Goal: Task Accomplishment & Management: Manage account settings

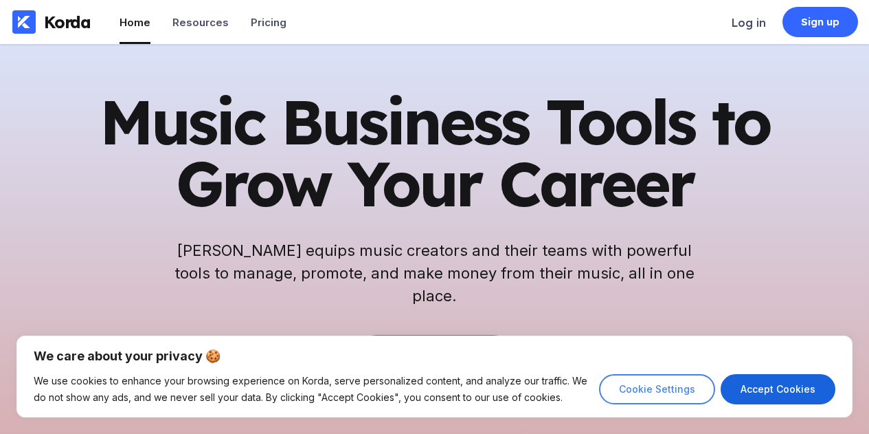
click at [679, 390] on button "Cookie Settings" at bounding box center [657, 389] width 116 height 30
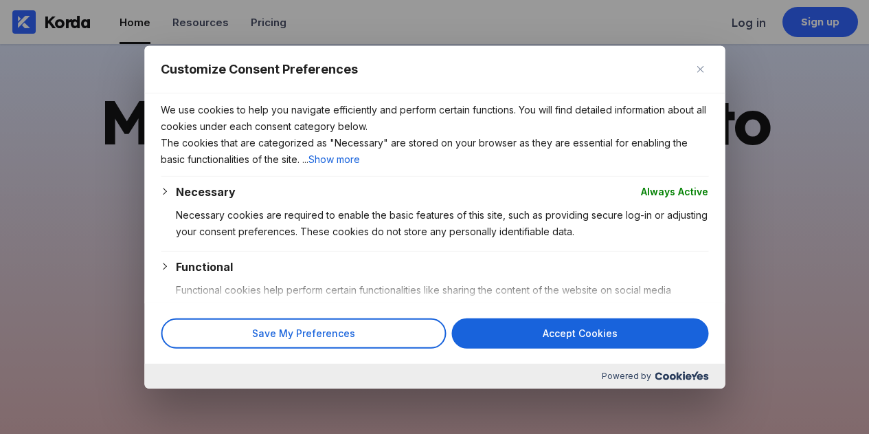
click at [750, 163] on div at bounding box center [434, 217] width 869 height 434
click at [698, 67] on img "Close" at bounding box center [700, 68] width 7 height 7
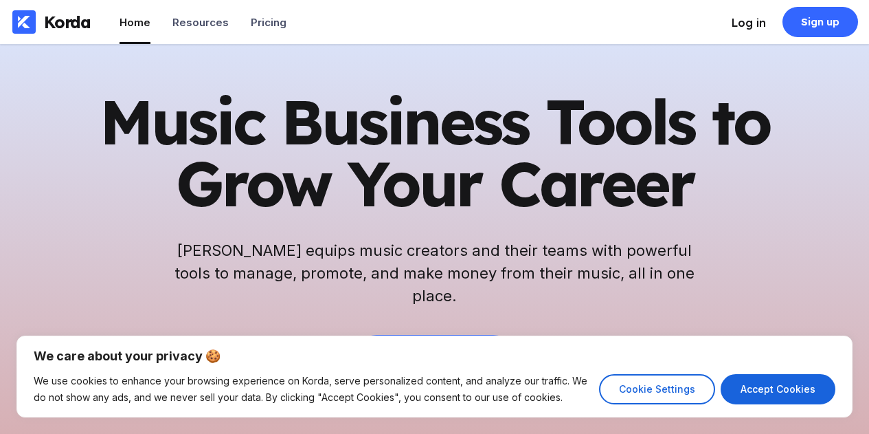
click at [751, 25] on div "Log in" at bounding box center [749, 23] width 34 height 14
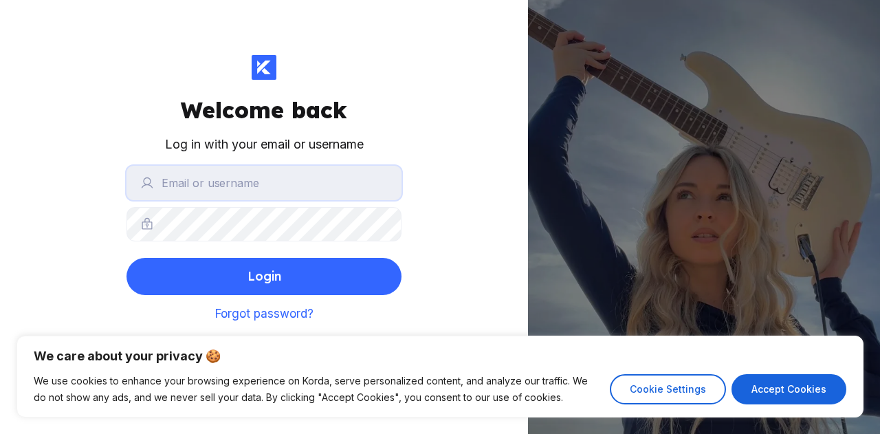
type input "[EMAIL_ADDRESS][PERSON_NAME][DOMAIN_NAME]"
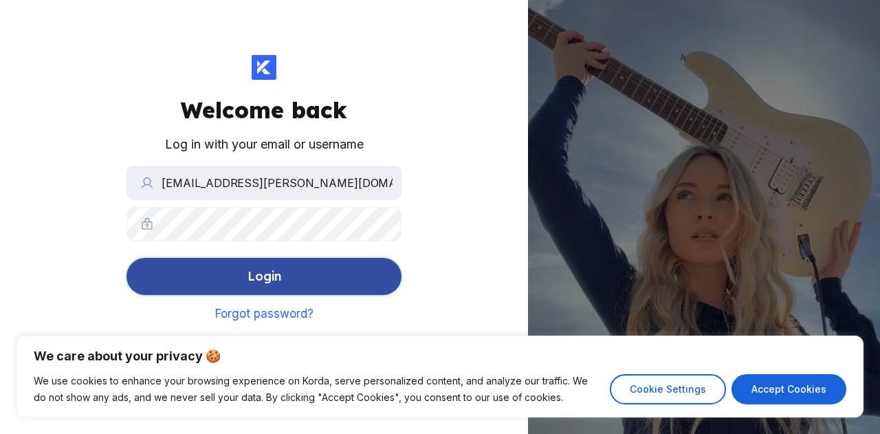
click at [268, 278] on div "Login" at bounding box center [264, 276] width 34 height 27
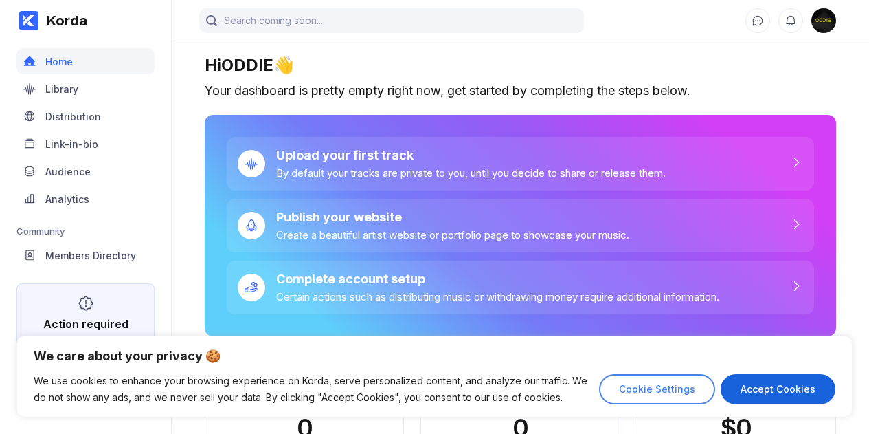
click at [691, 386] on button "Cookie Settings" at bounding box center [657, 389] width 116 height 30
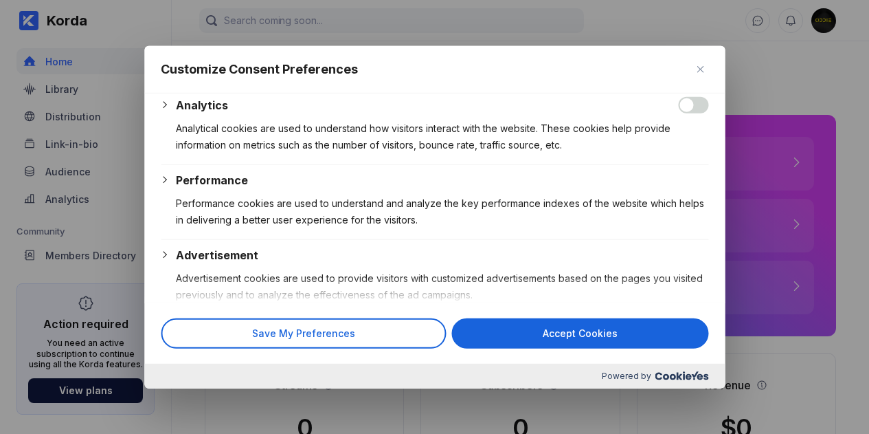
scroll to position [313, 0]
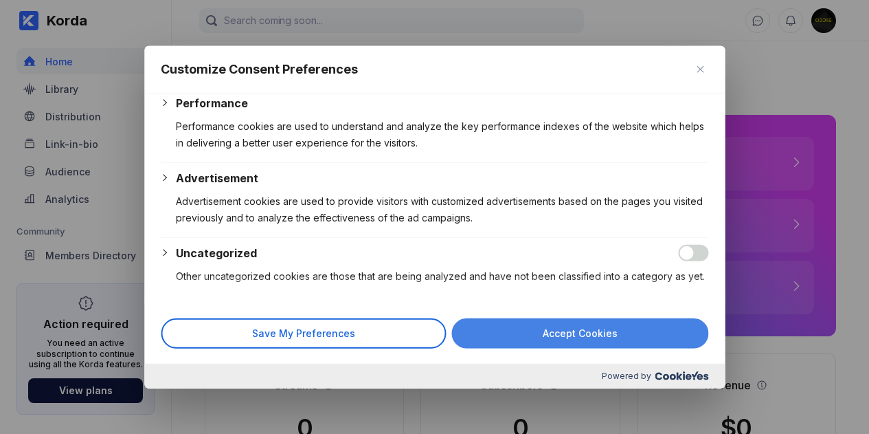
click at [570, 337] on button "Accept Cookies" at bounding box center [579, 333] width 257 height 30
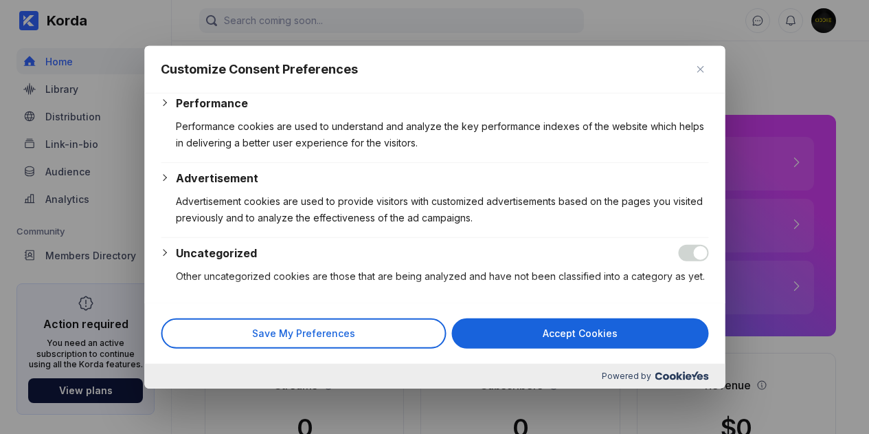
checkbox input "true"
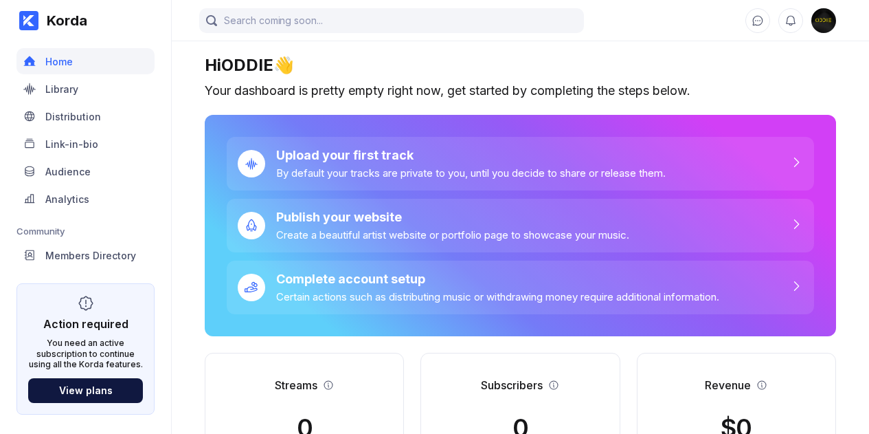
click at [814, 26] on img at bounding box center [824, 20] width 25 height 25
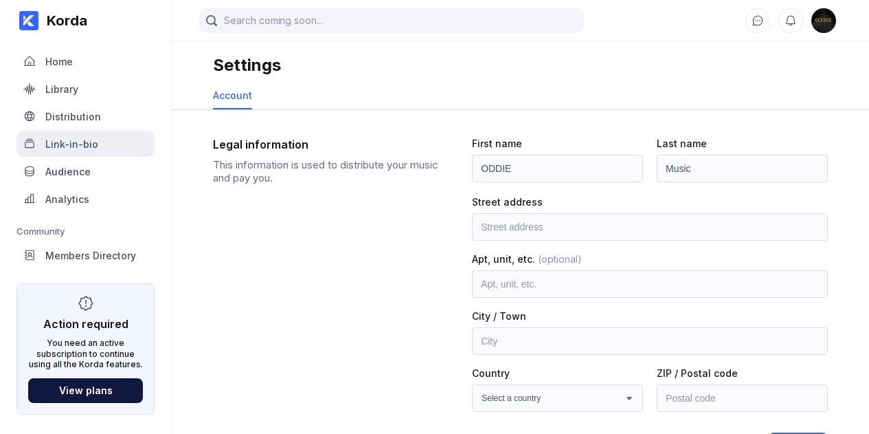
click at [87, 146] on div "Link-in-bio" at bounding box center [71, 144] width 53 height 12
